Goal: Navigation & Orientation: Find specific page/section

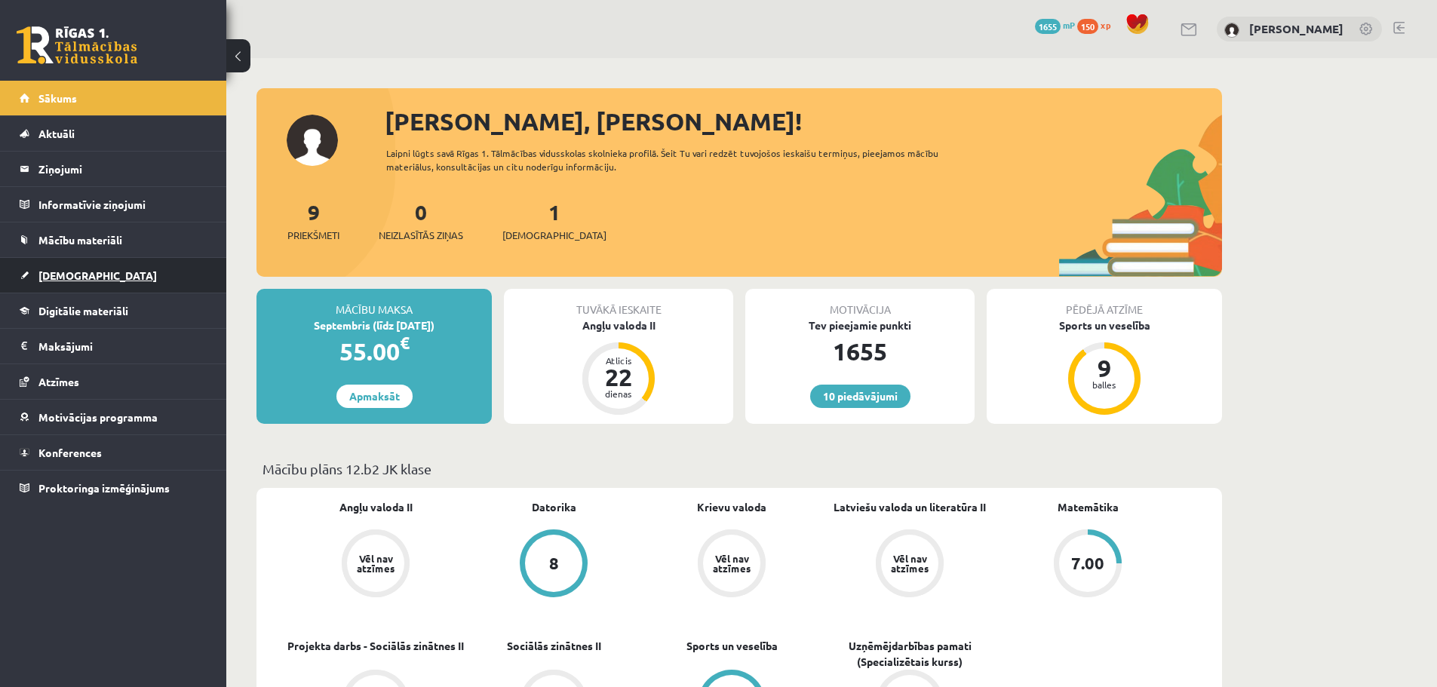
click at [66, 275] on span "[DEMOGRAPHIC_DATA]" at bounding box center [97, 276] width 118 height 14
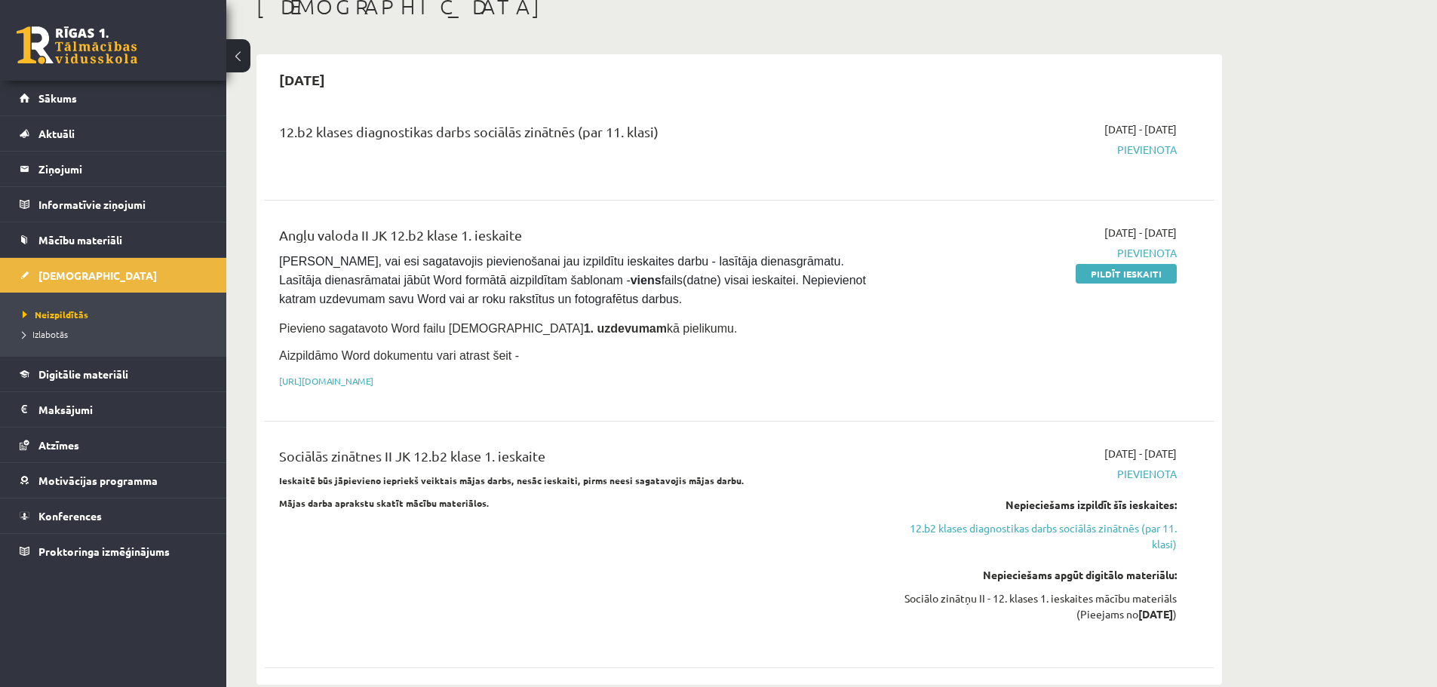
scroll to position [122, 0]
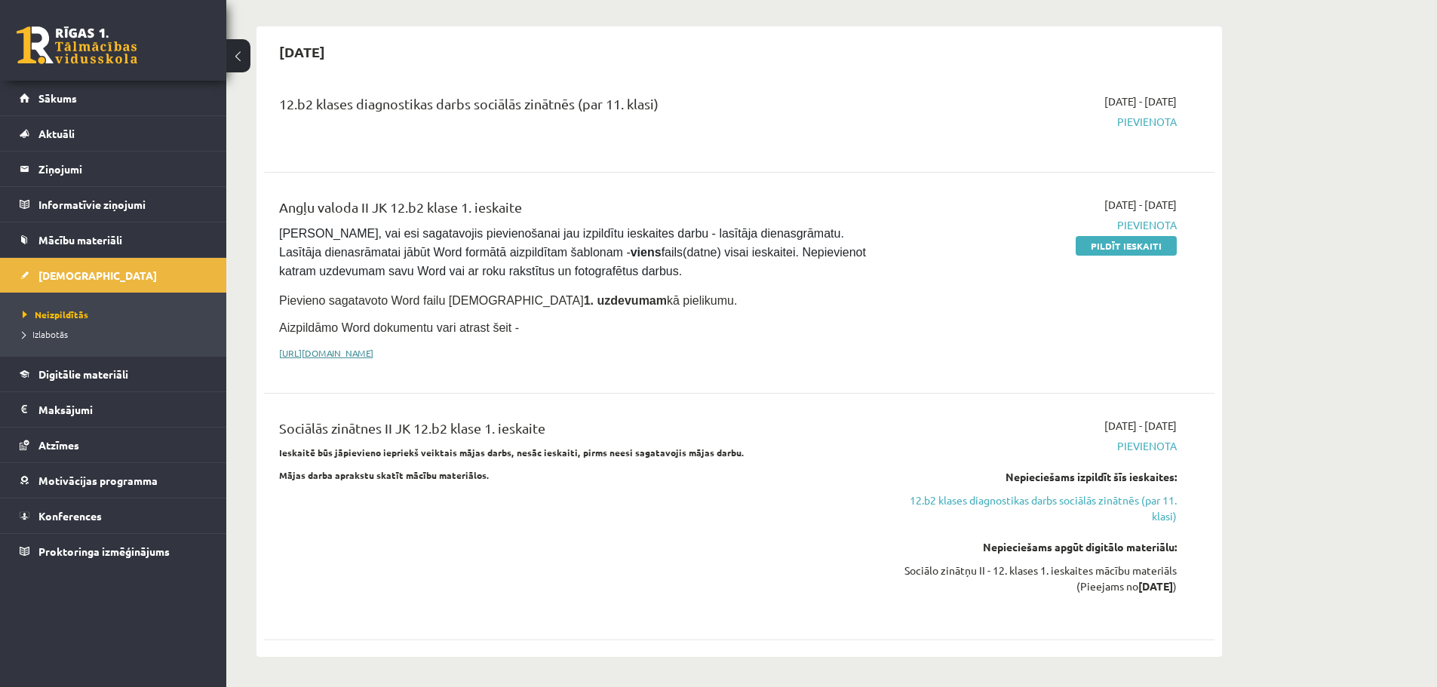
click at [374, 353] on link "[URL][DOMAIN_NAME]" at bounding box center [326, 353] width 94 height 12
click at [98, 237] on span "Mācību materiāli" at bounding box center [80, 240] width 84 height 14
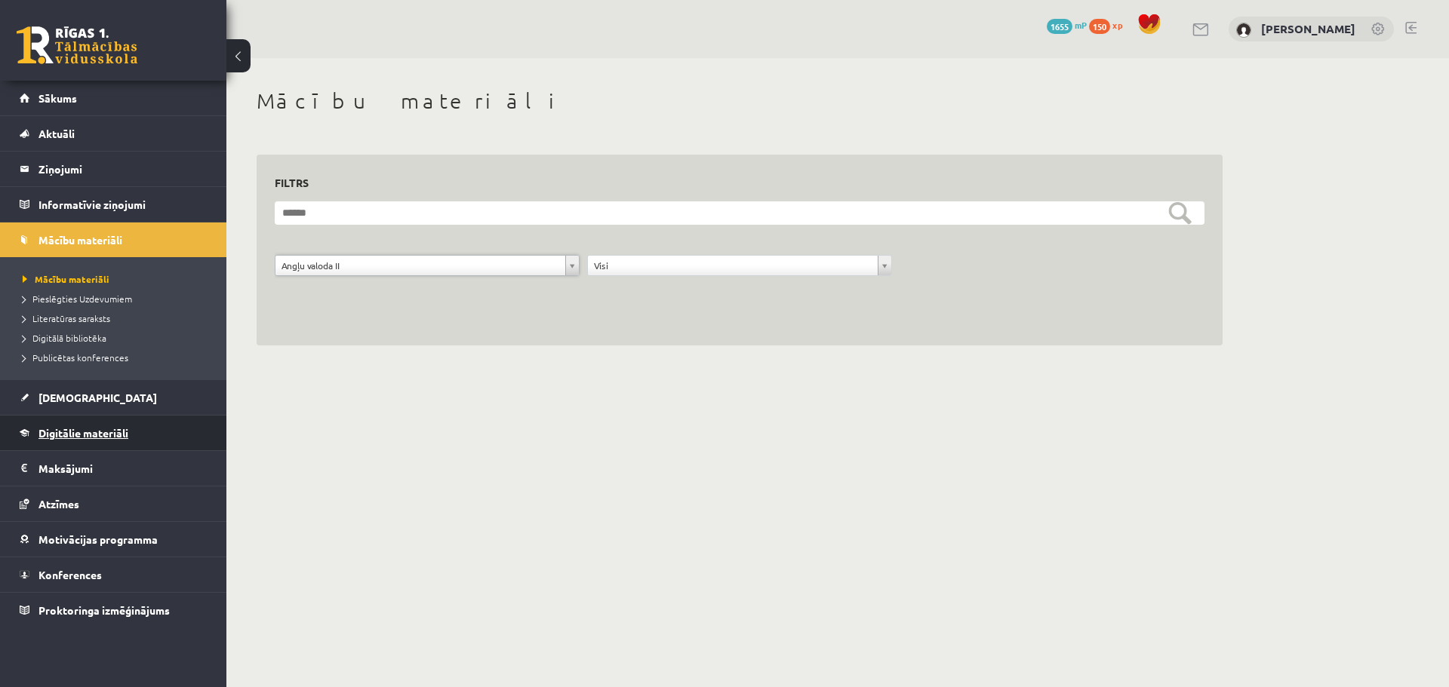
click at [117, 439] on link "Digitālie materiāli" at bounding box center [114, 433] width 188 height 35
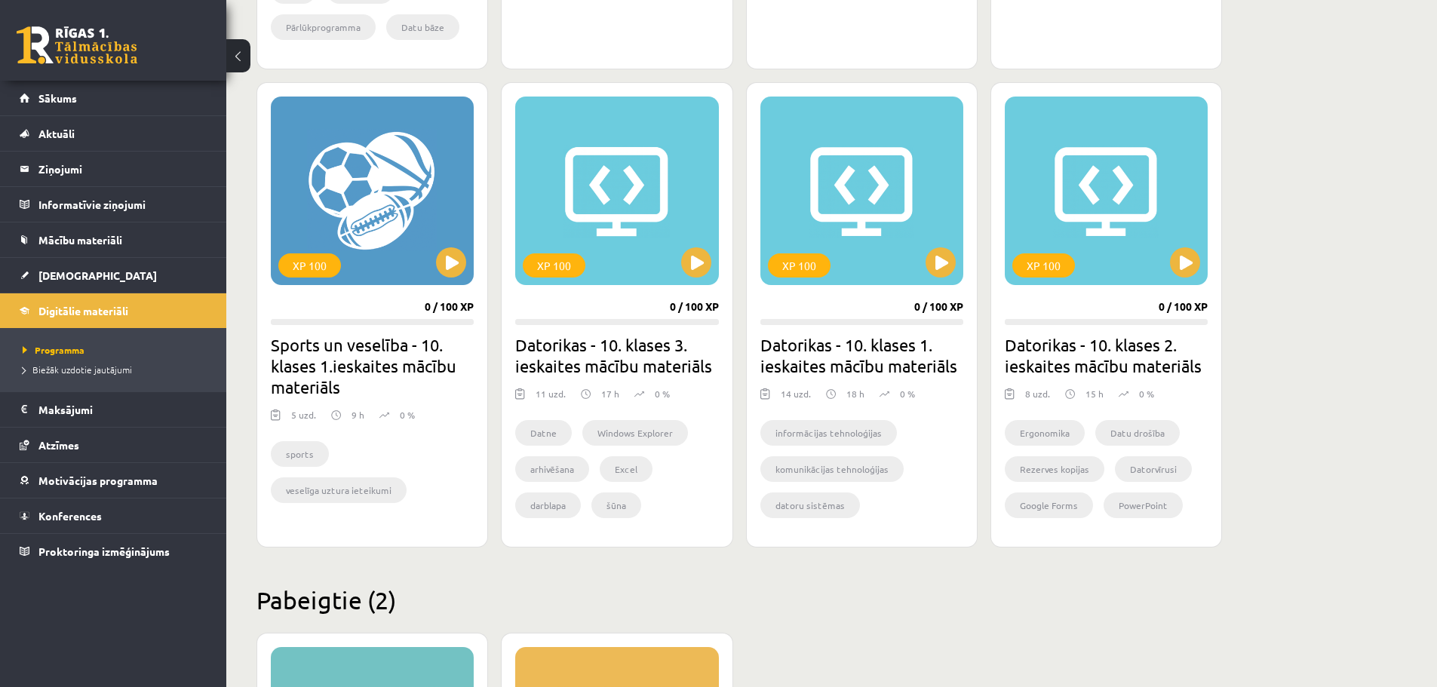
scroll to position [856, 0]
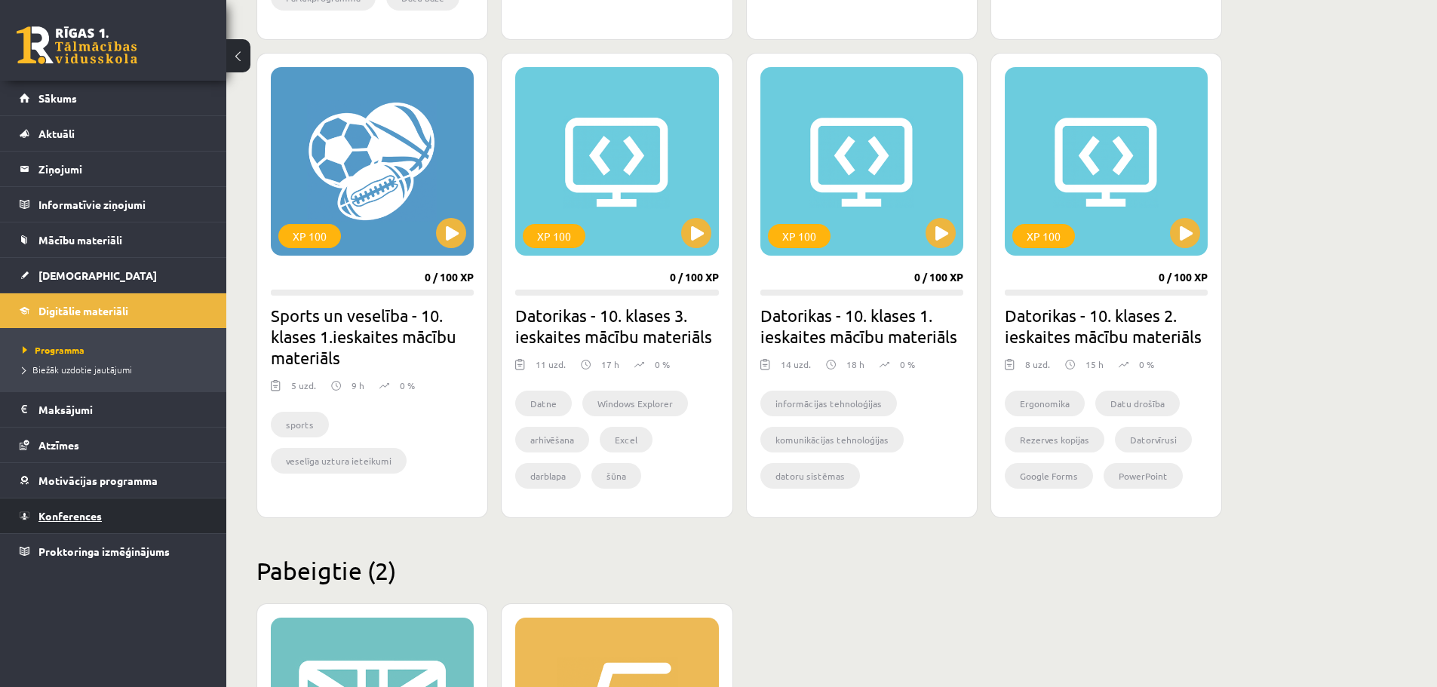
click at [91, 515] on span "Konferences" at bounding box center [69, 516] width 63 height 14
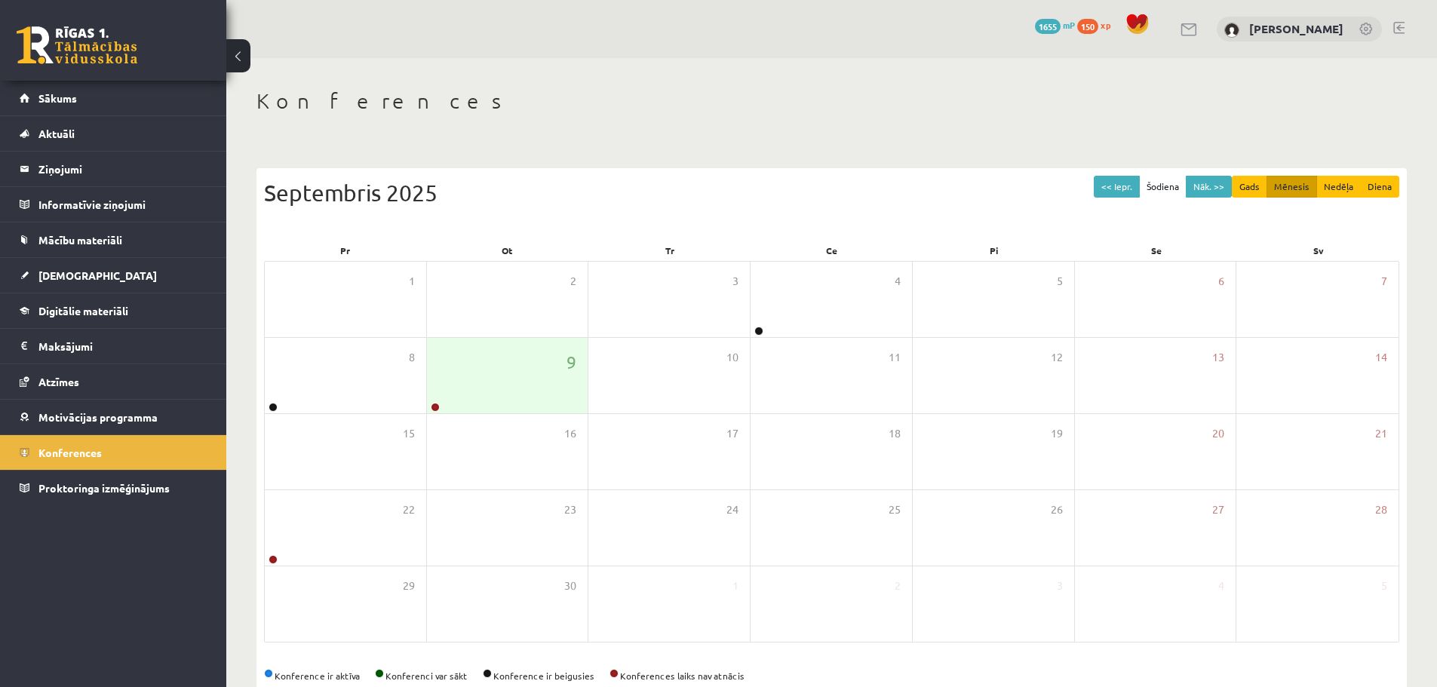
scroll to position [34, 0]
